Goal: Find specific page/section: Find specific page/section

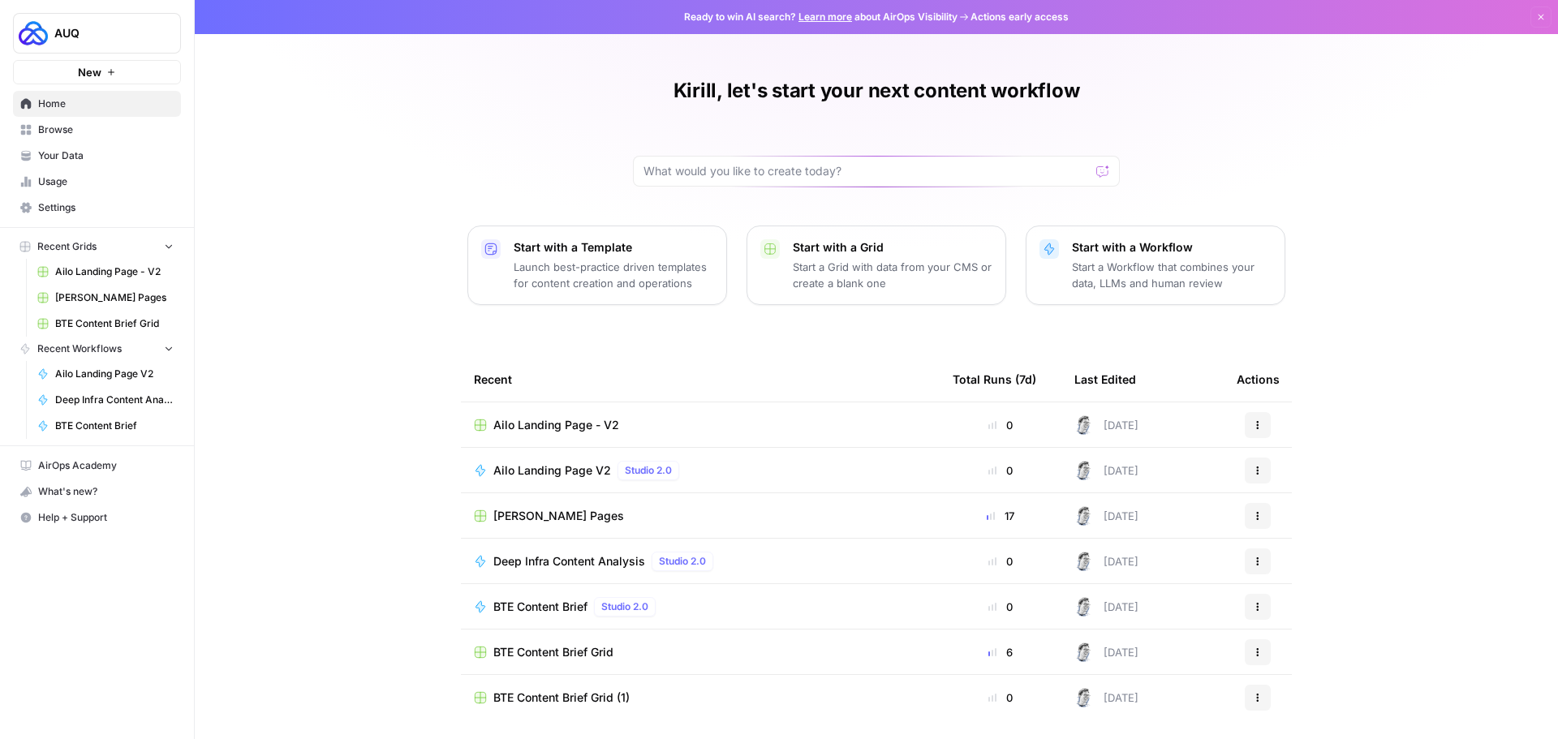
click at [80, 133] on span "Browse" at bounding box center [106, 130] width 136 height 15
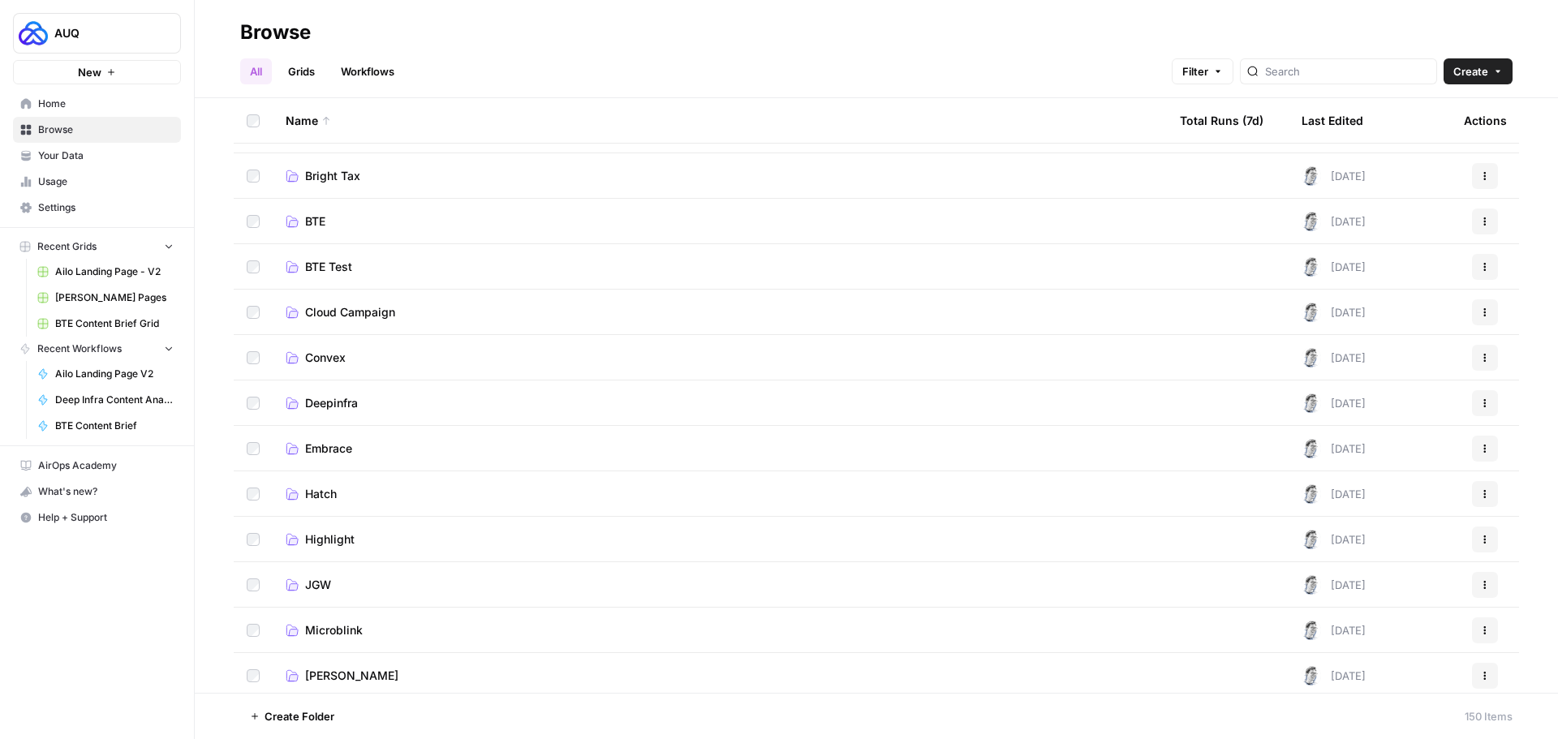
scroll to position [243, 0]
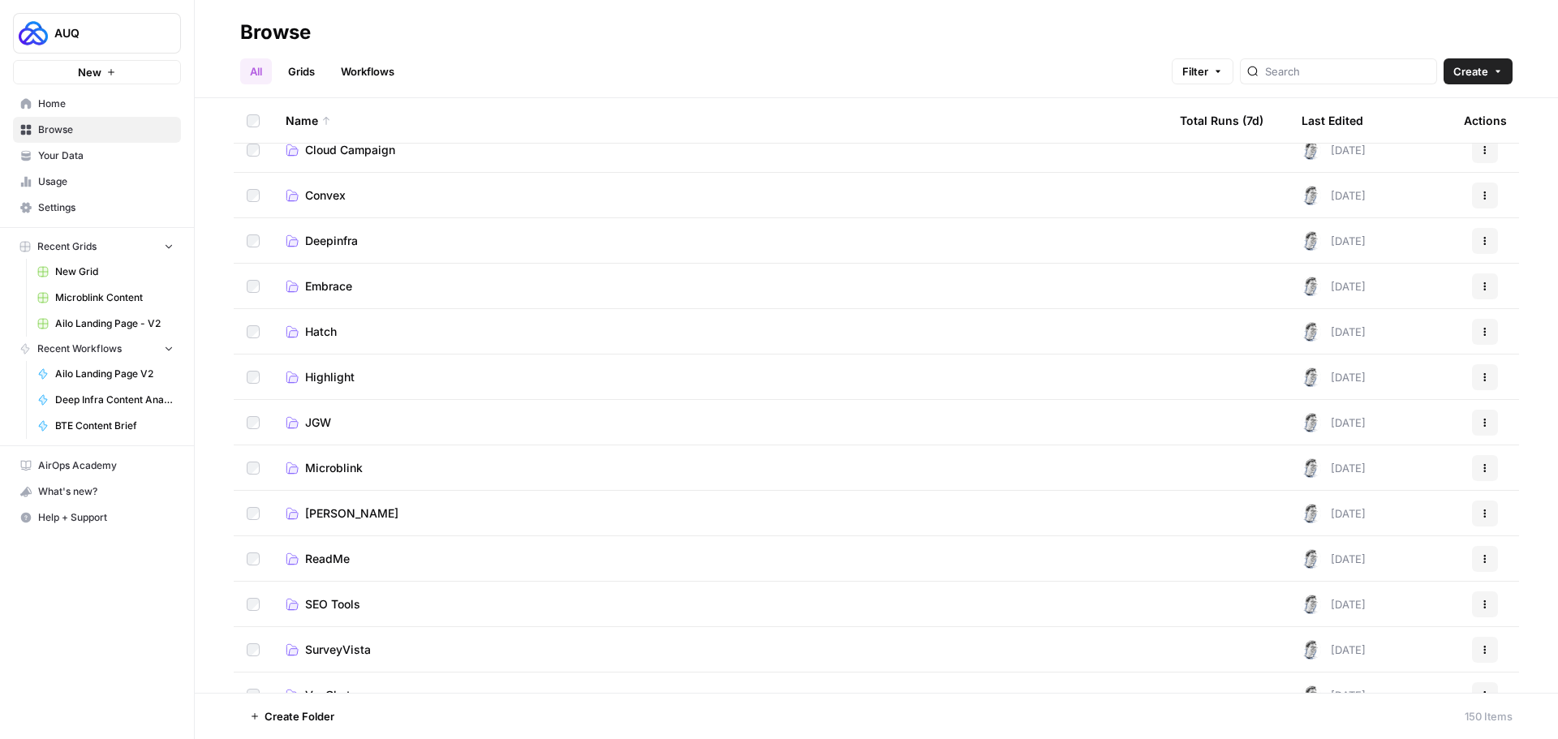
click at [355, 471] on span "Microblink" at bounding box center [334, 468] width 58 height 16
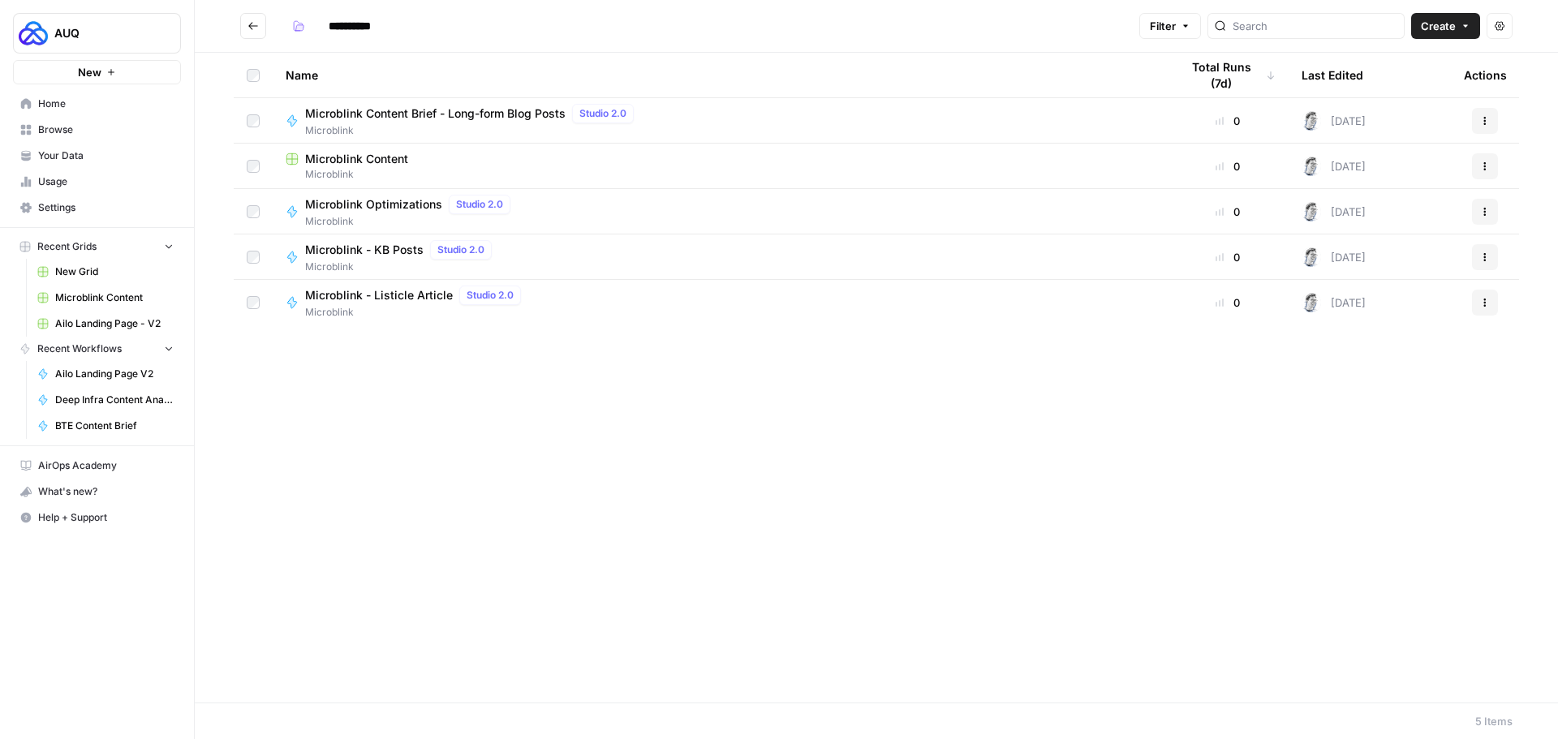
click at [15, 101] on link "Home" at bounding box center [97, 104] width 168 height 26
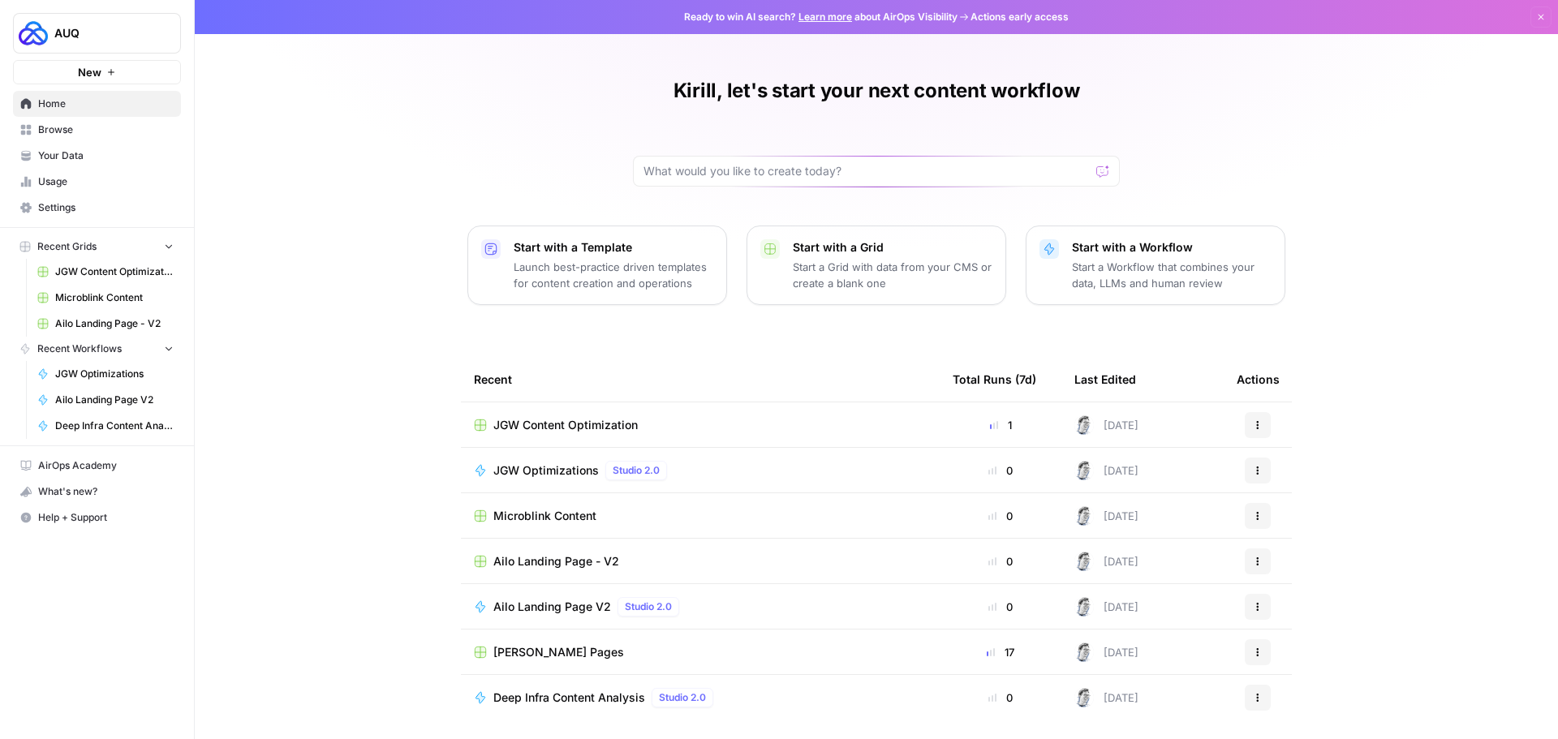
click at [99, 368] on span "JGW Optimizations" at bounding box center [114, 374] width 118 height 15
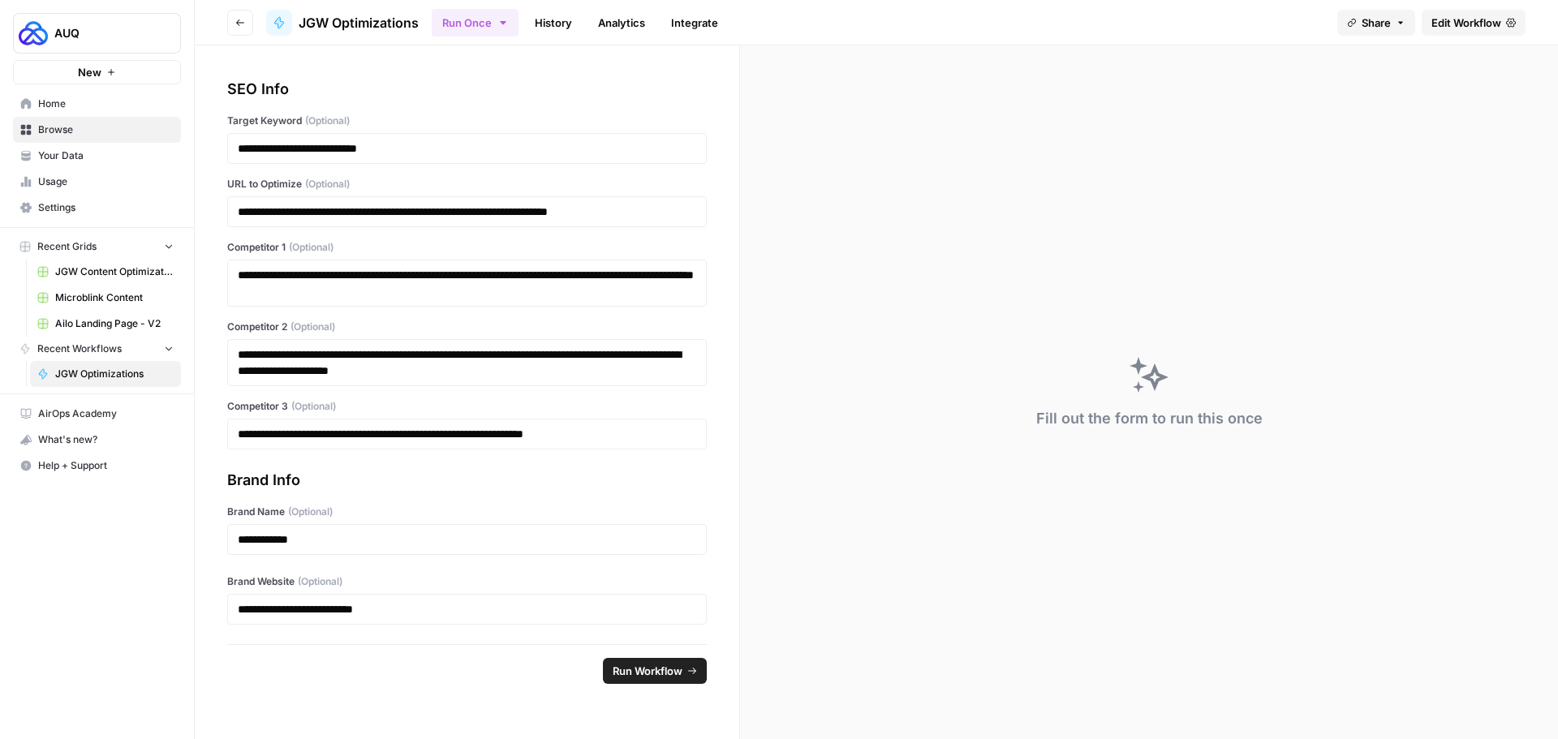
click at [1459, 27] on span "Edit Workflow" at bounding box center [1466, 23] width 70 height 16
